Goal: Information Seeking & Learning: Learn about a topic

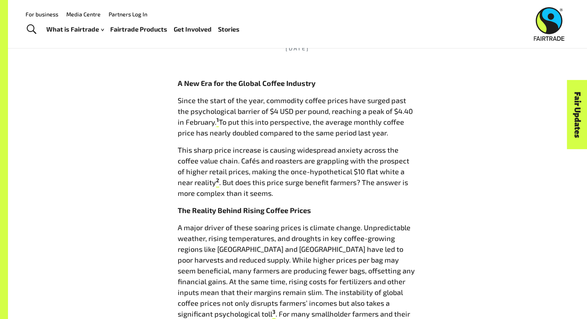
scroll to position [372, 0]
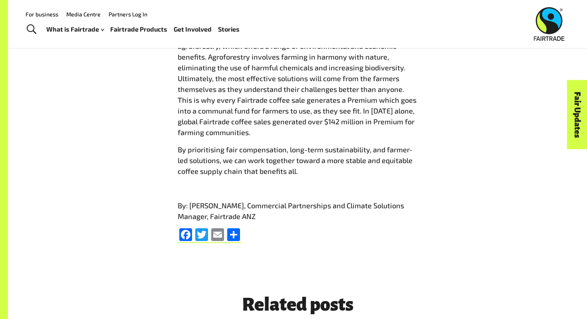
scroll to position [904, 0]
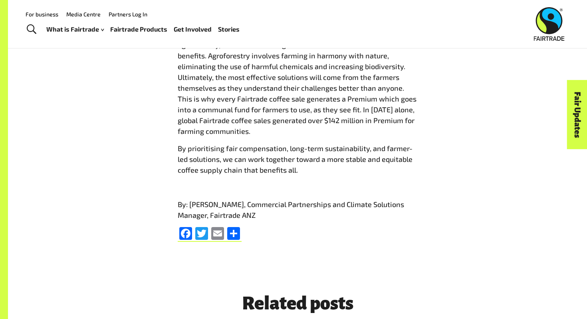
click at [239, 120] on p "One emerging approach is supporting farmers in transitioning to agroforestry, w…" at bounding box center [298, 83] width 240 height 108
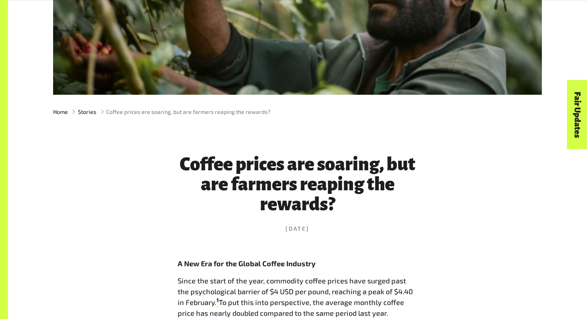
scroll to position [197, 0]
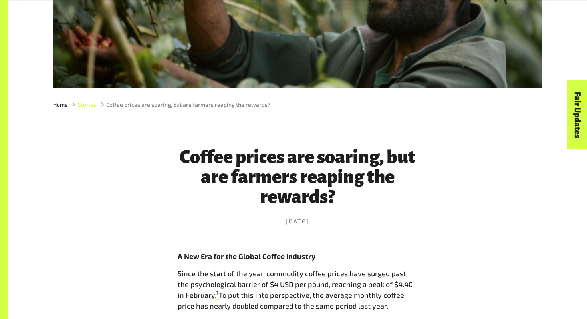
click at [88, 106] on span "Stories" at bounding box center [87, 104] width 18 height 8
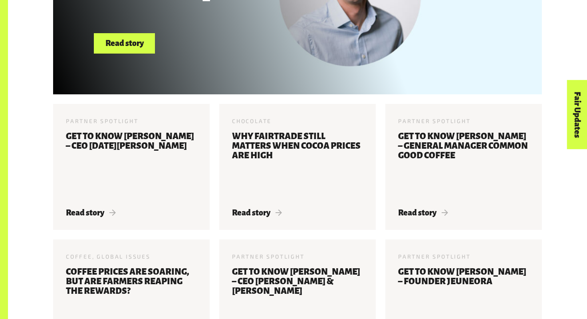
scroll to position [433, 0]
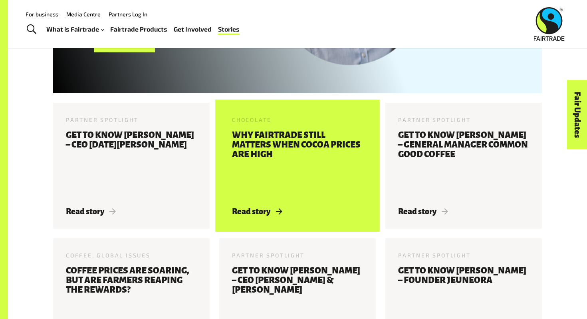
click at [254, 161] on h3 "Why Fairtrade still matters when cocoa prices are high" at bounding box center [297, 163] width 131 height 67
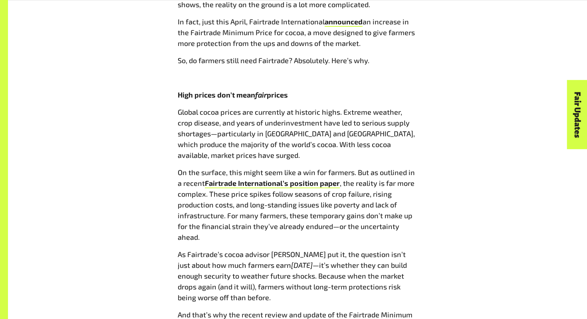
scroll to position [569, 0]
